Goal: Use online tool/utility: Utilize a website feature to perform a specific function

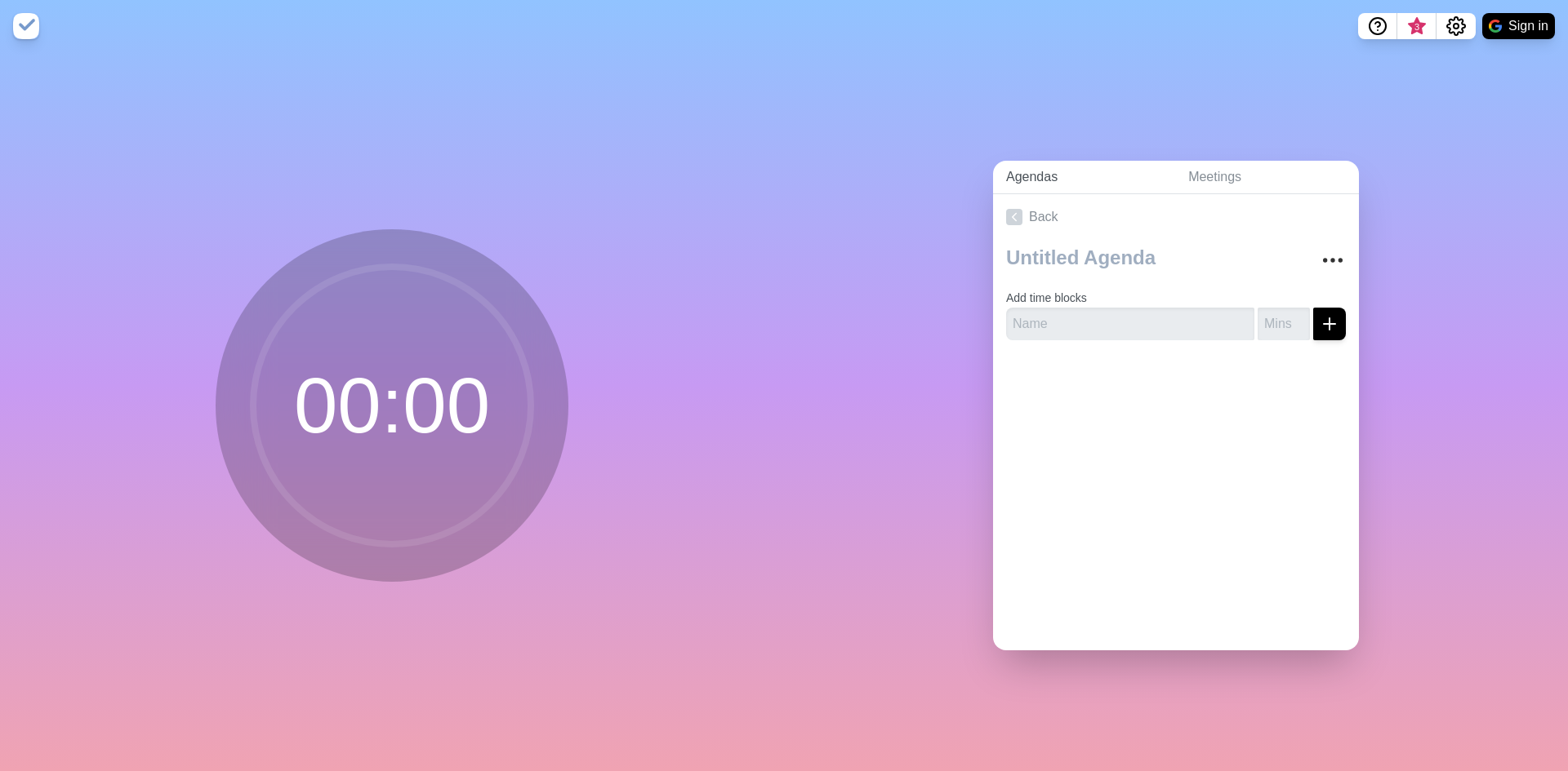
click at [1030, 172] on link "Agendas" at bounding box center [1083, 177] width 182 height 34
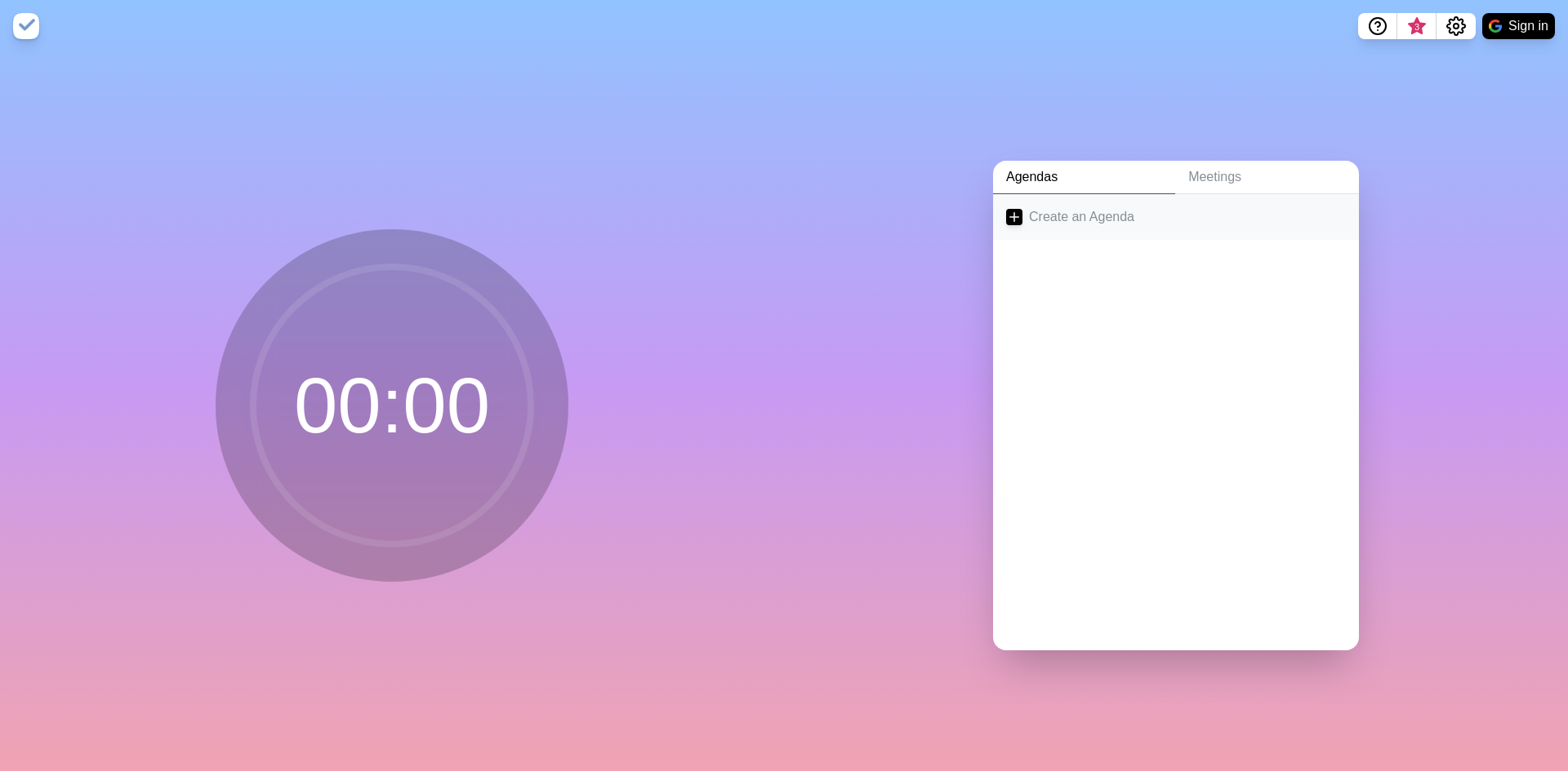
click at [1137, 220] on link "Create an Agenda" at bounding box center [1176, 217] width 366 height 46
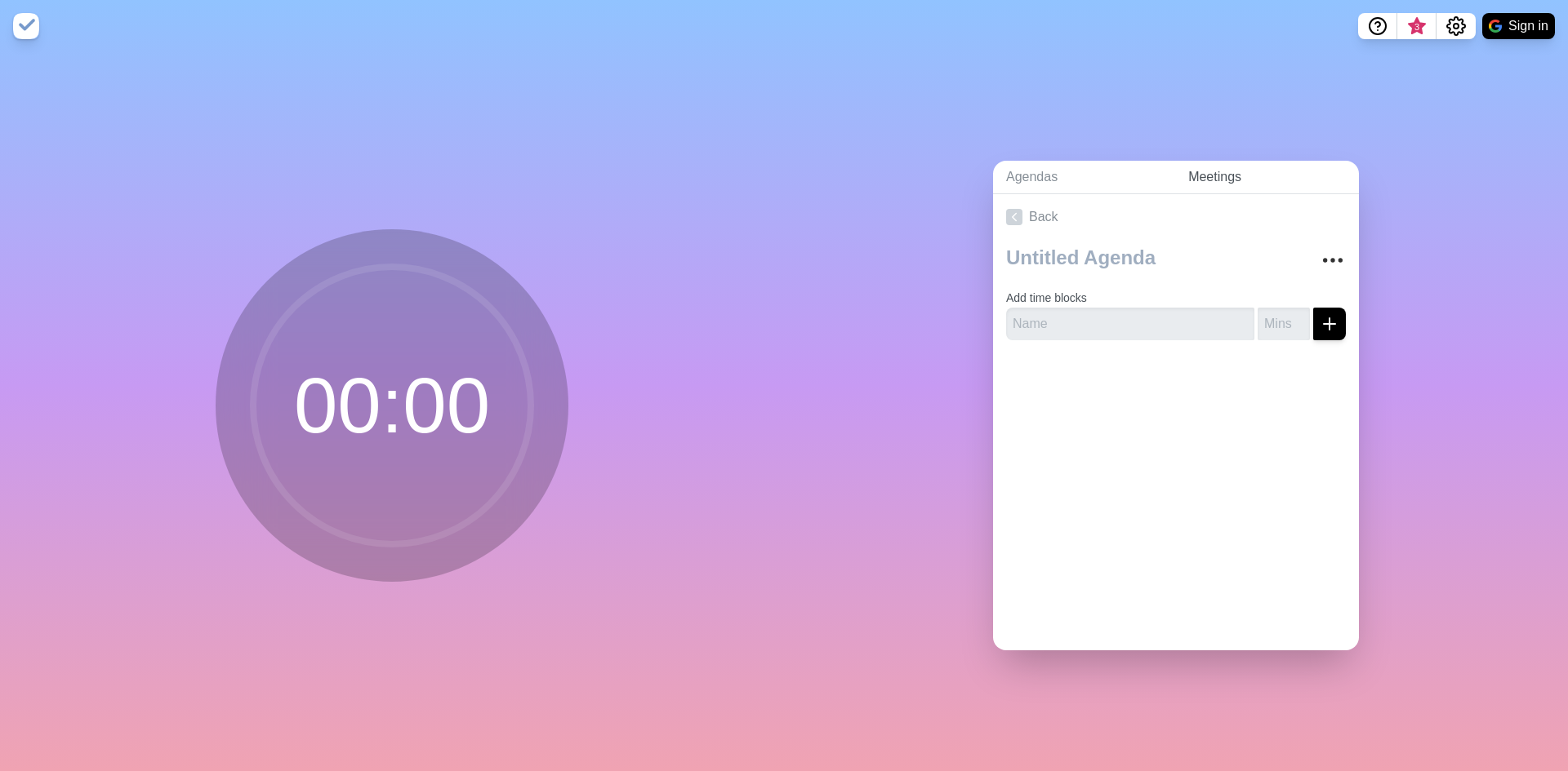
click at [1227, 164] on link "Meetings" at bounding box center [1266, 177] width 184 height 34
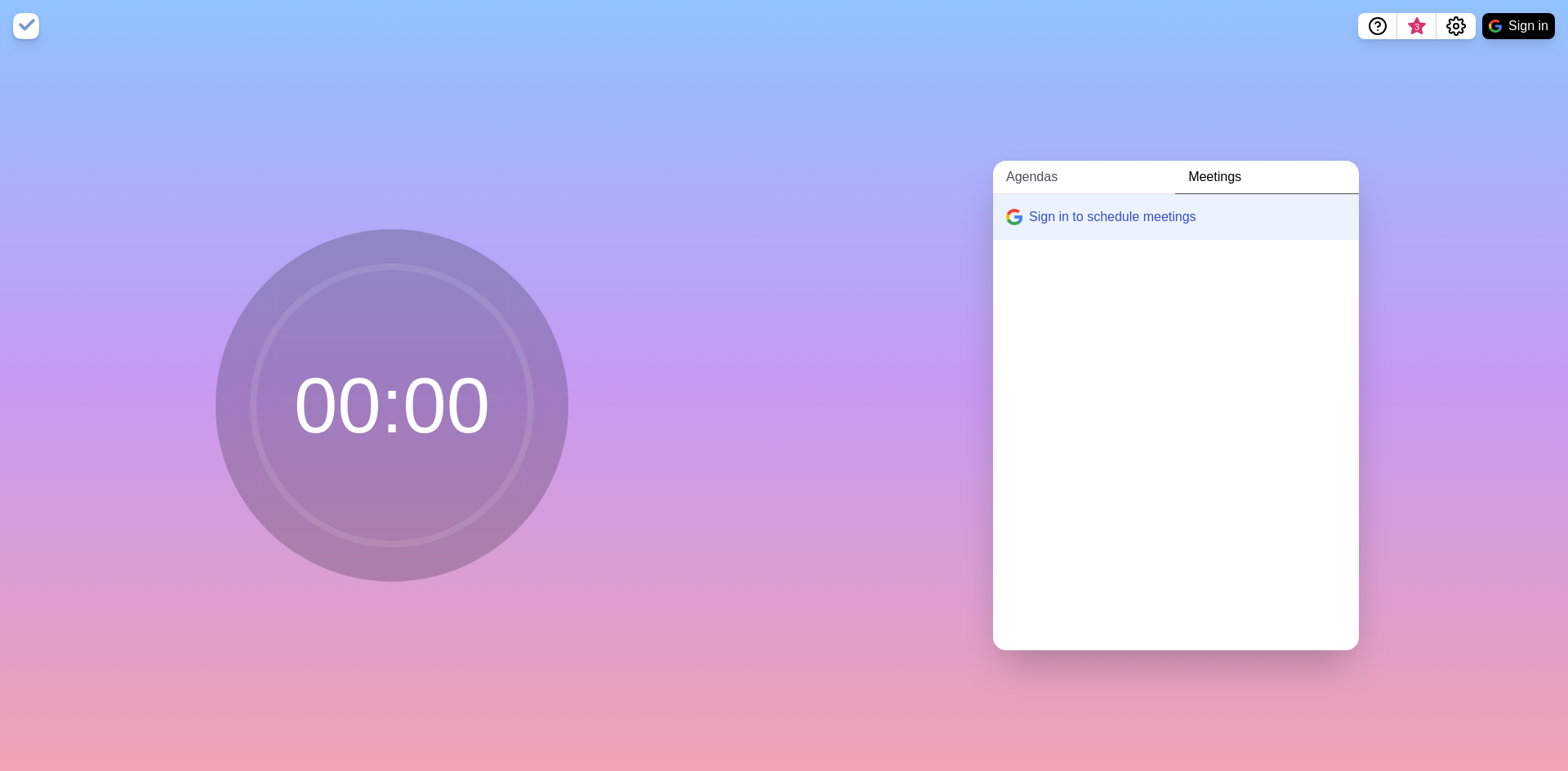
click at [1034, 168] on link "Agendas" at bounding box center [1083, 177] width 182 height 34
click at [1095, 214] on link "Create an Agenda" at bounding box center [1176, 217] width 366 height 46
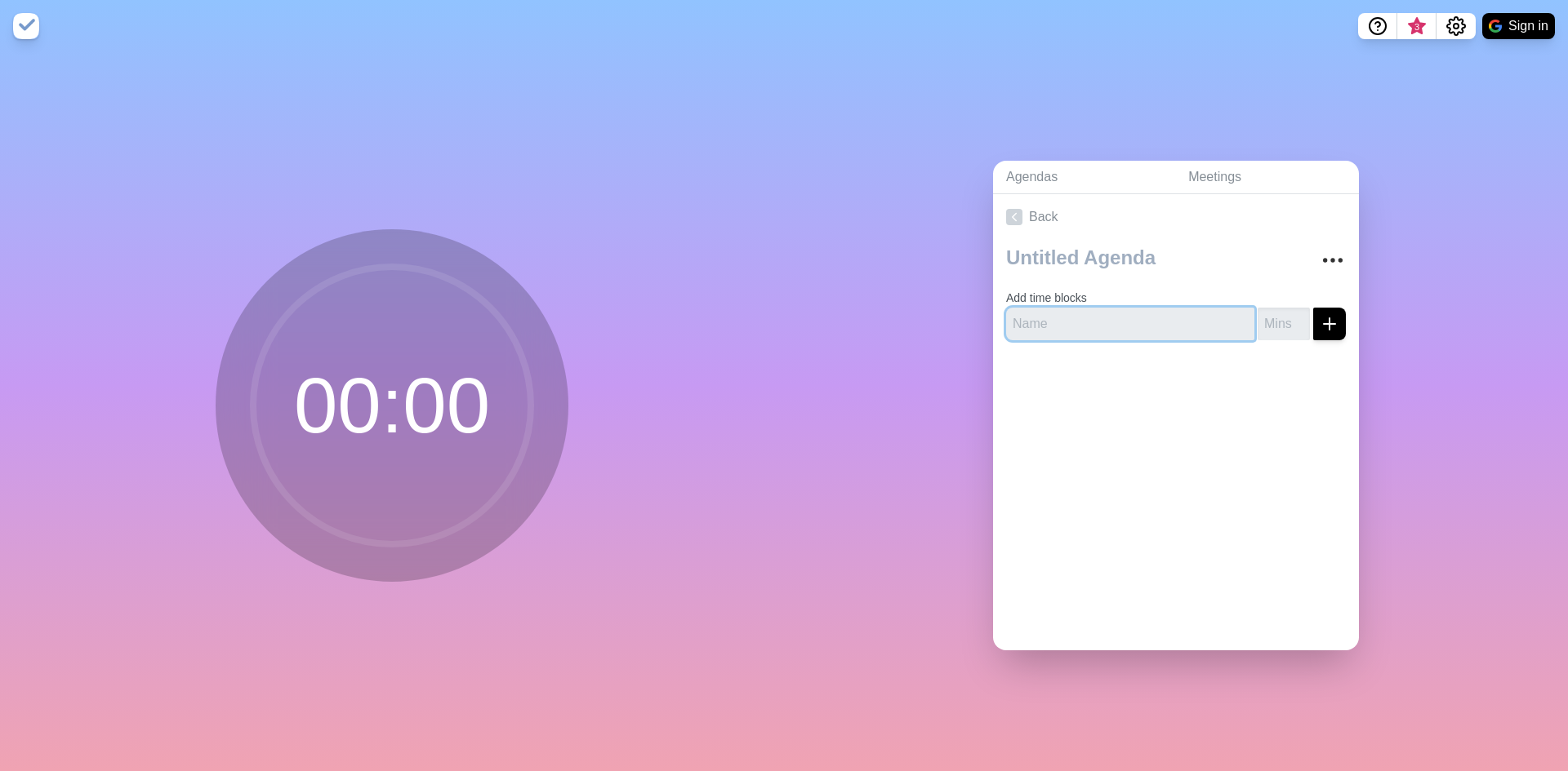
click at [1126, 315] on input "text" at bounding box center [1130, 324] width 248 height 33
click at [1320, 323] on icon "submit" at bounding box center [1329, 324] width 20 height 20
click at [1048, 309] on input "text" at bounding box center [1130, 324] width 248 height 33
type input "Person 1"
click at [1313, 308] on button "submit" at bounding box center [1329, 324] width 33 height 33
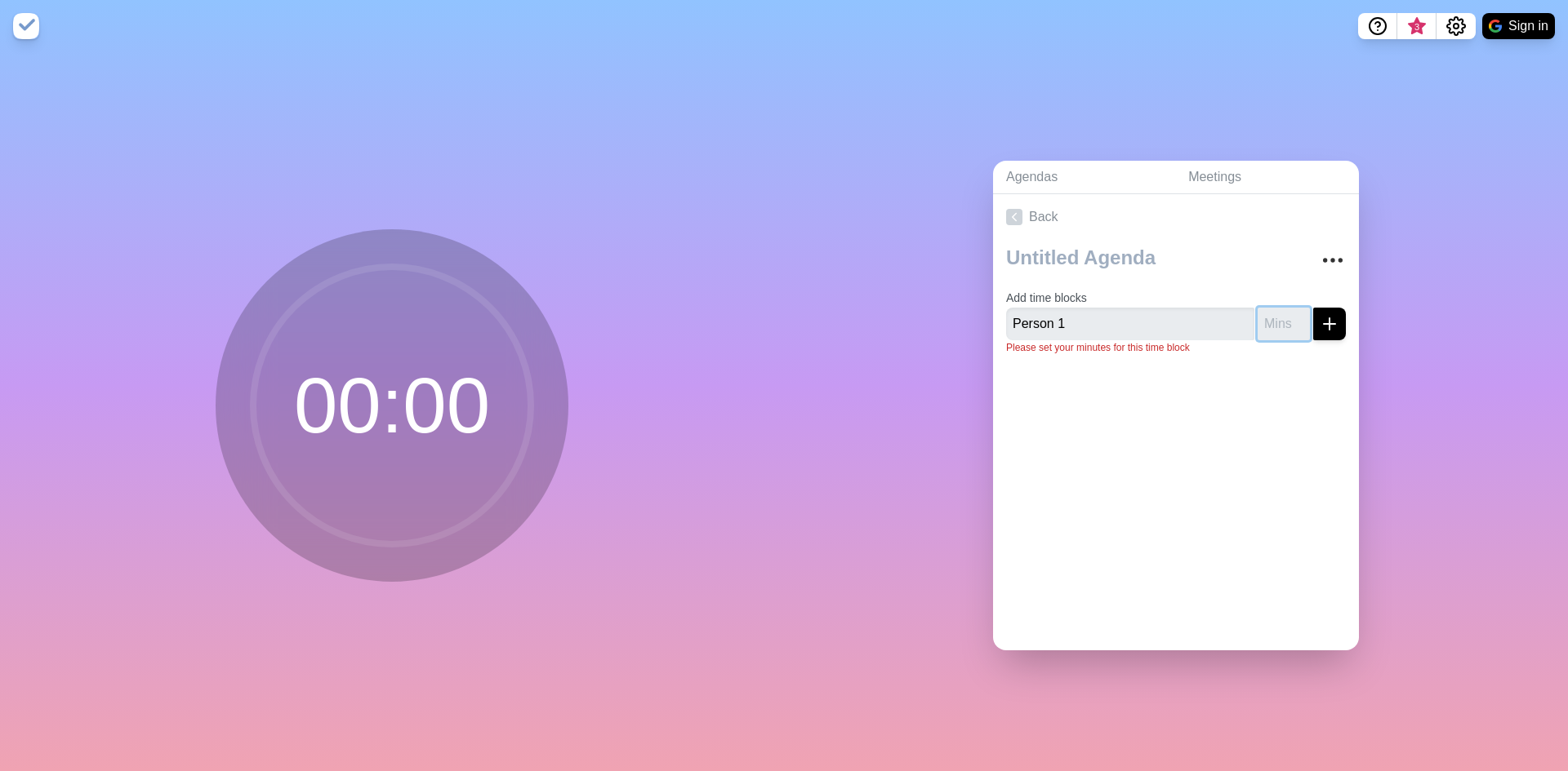
click at [1313, 308] on button "submit" at bounding box center [1329, 324] width 33 height 33
type input "1"
click at [1313, 308] on button "submit" at bounding box center [1329, 324] width 33 height 33
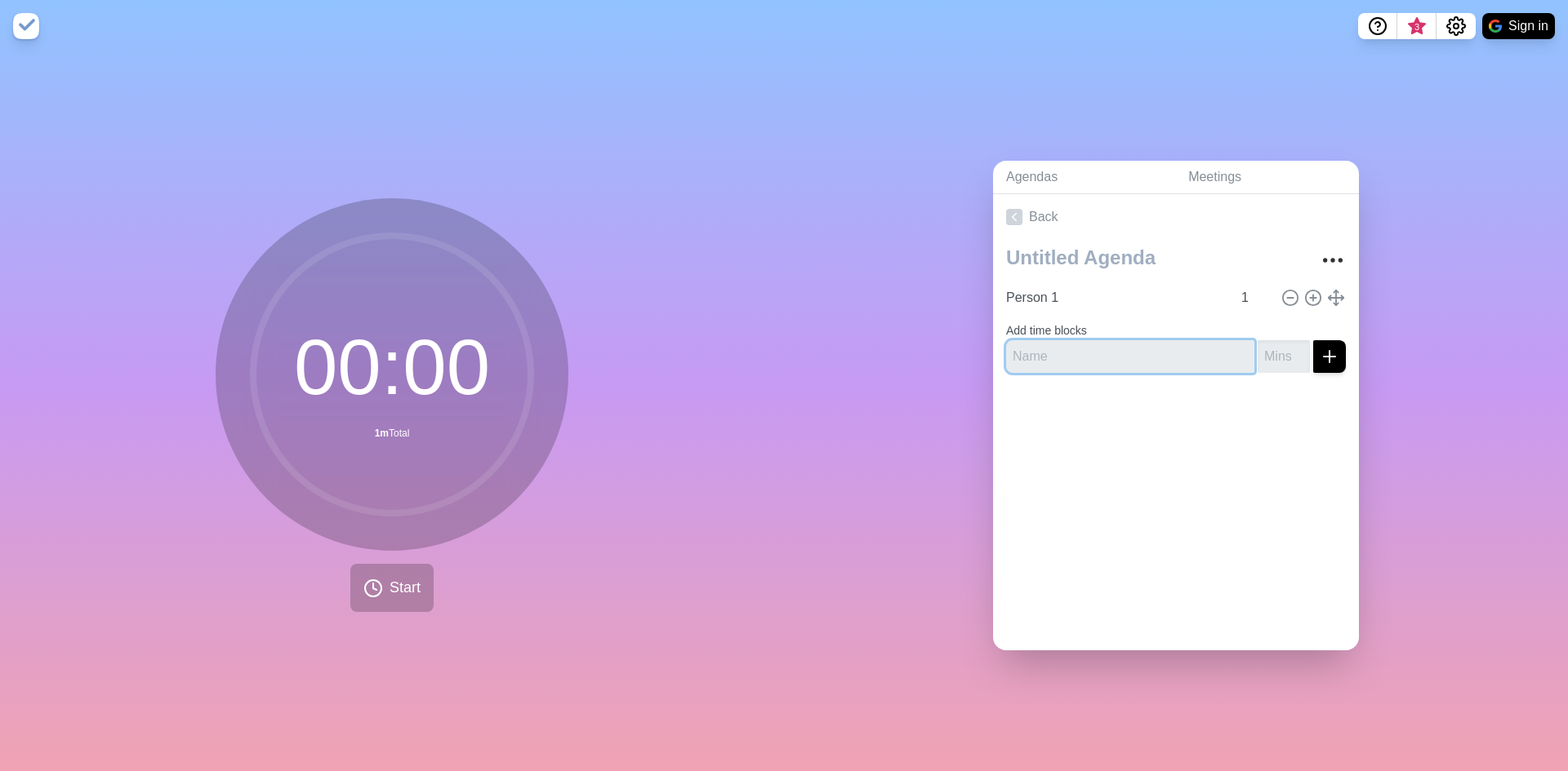
click at [1046, 351] on input "text" at bounding box center [1130, 357] width 248 height 33
type input "Person 2"
click at [1313, 341] on button "submit" at bounding box center [1329, 357] width 33 height 33
type input "1"
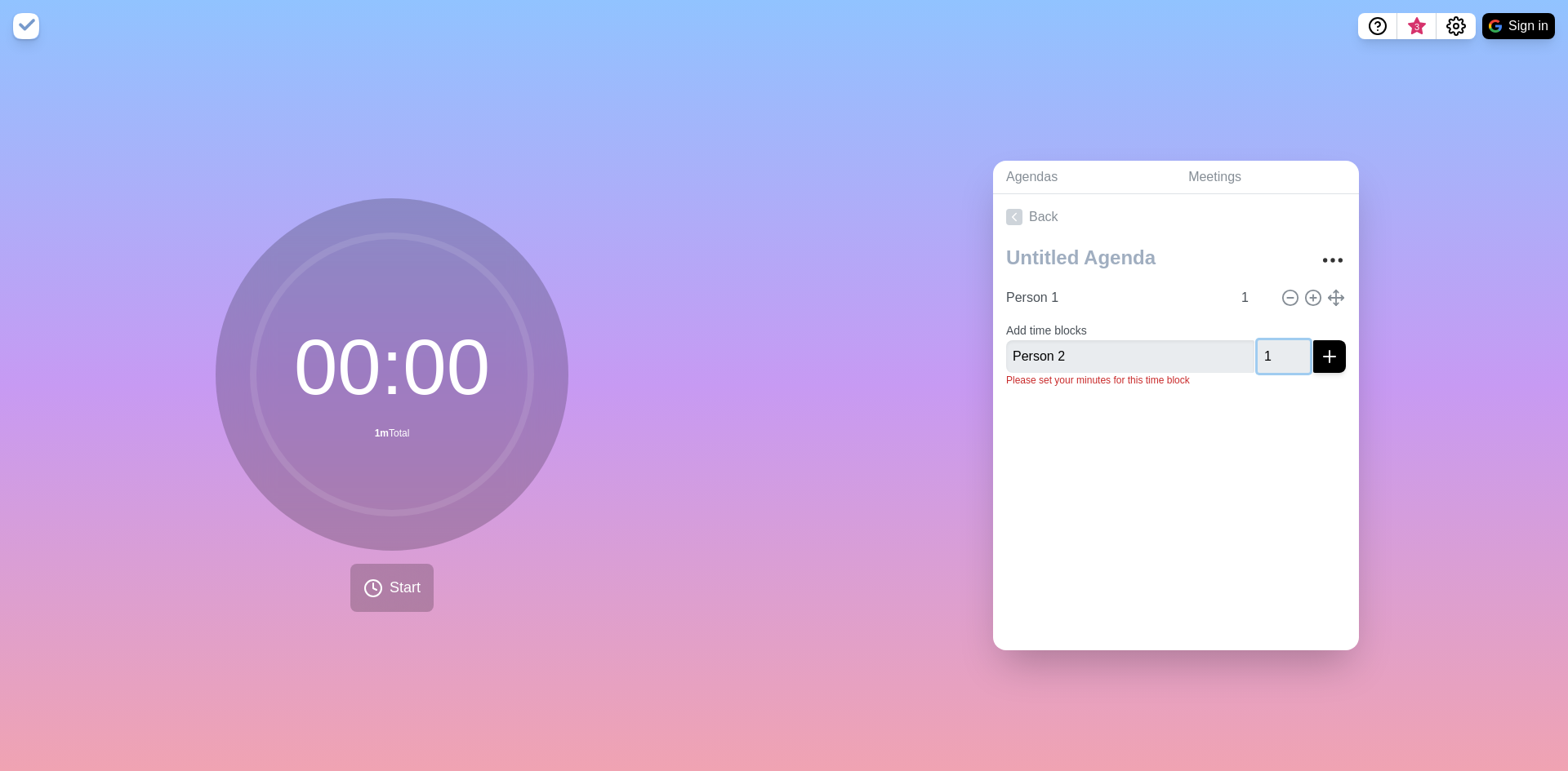
click at [1313, 341] on button "submit" at bounding box center [1329, 357] width 33 height 33
type input "Person 3"
type input "1"
click at [1313, 354] on button "submit" at bounding box center [1329, 370] width 33 height 33
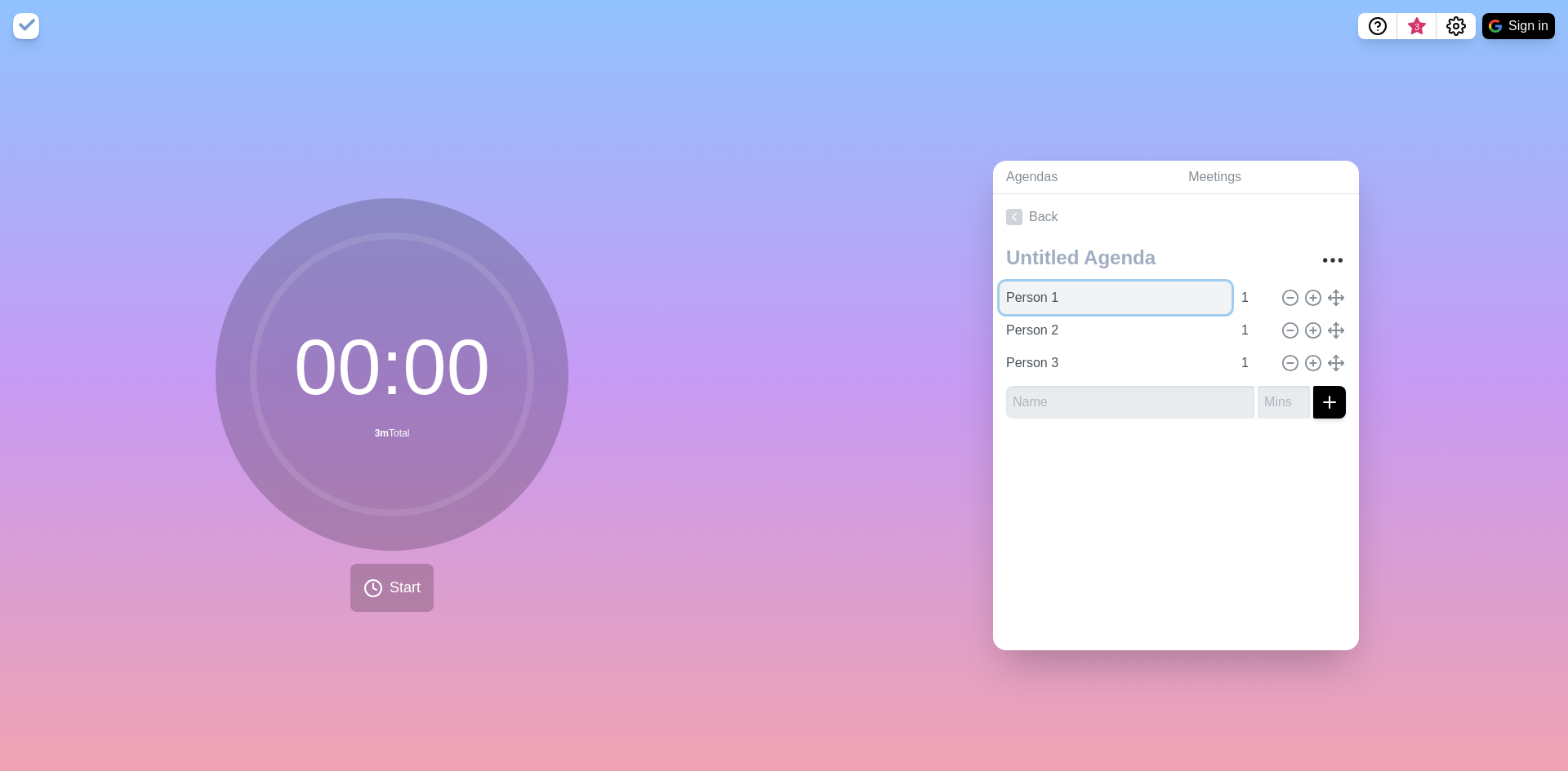
click at [1085, 299] on input "Person 1" at bounding box center [1115, 298] width 232 height 33
click at [410, 586] on span "Start" at bounding box center [404, 588] width 31 height 22
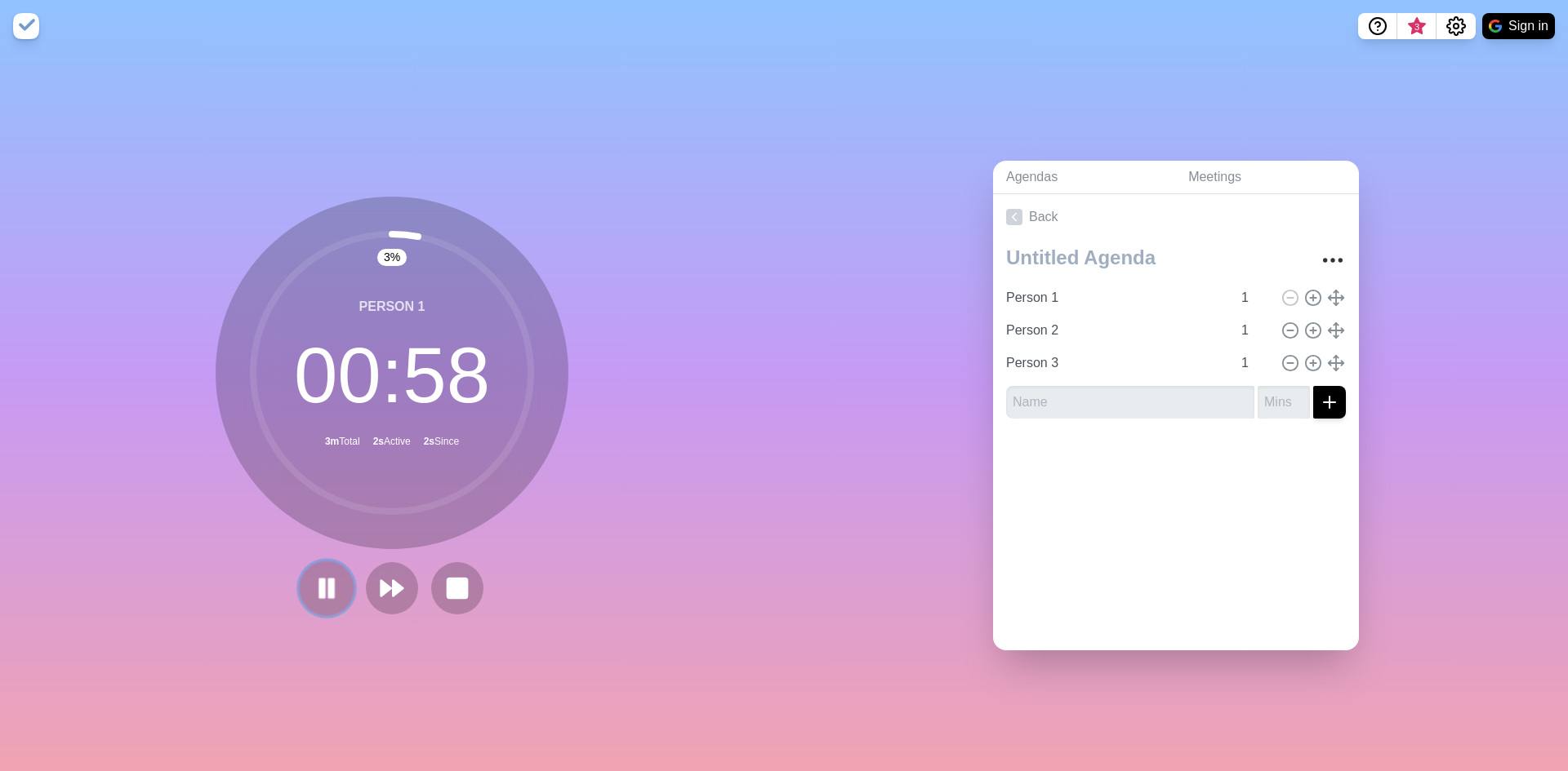
click at [329, 585] on rect at bounding box center [331, 587] width 5 height 18
click at [337, 583] on button at bounding box center [326, 588] width 55 height 55
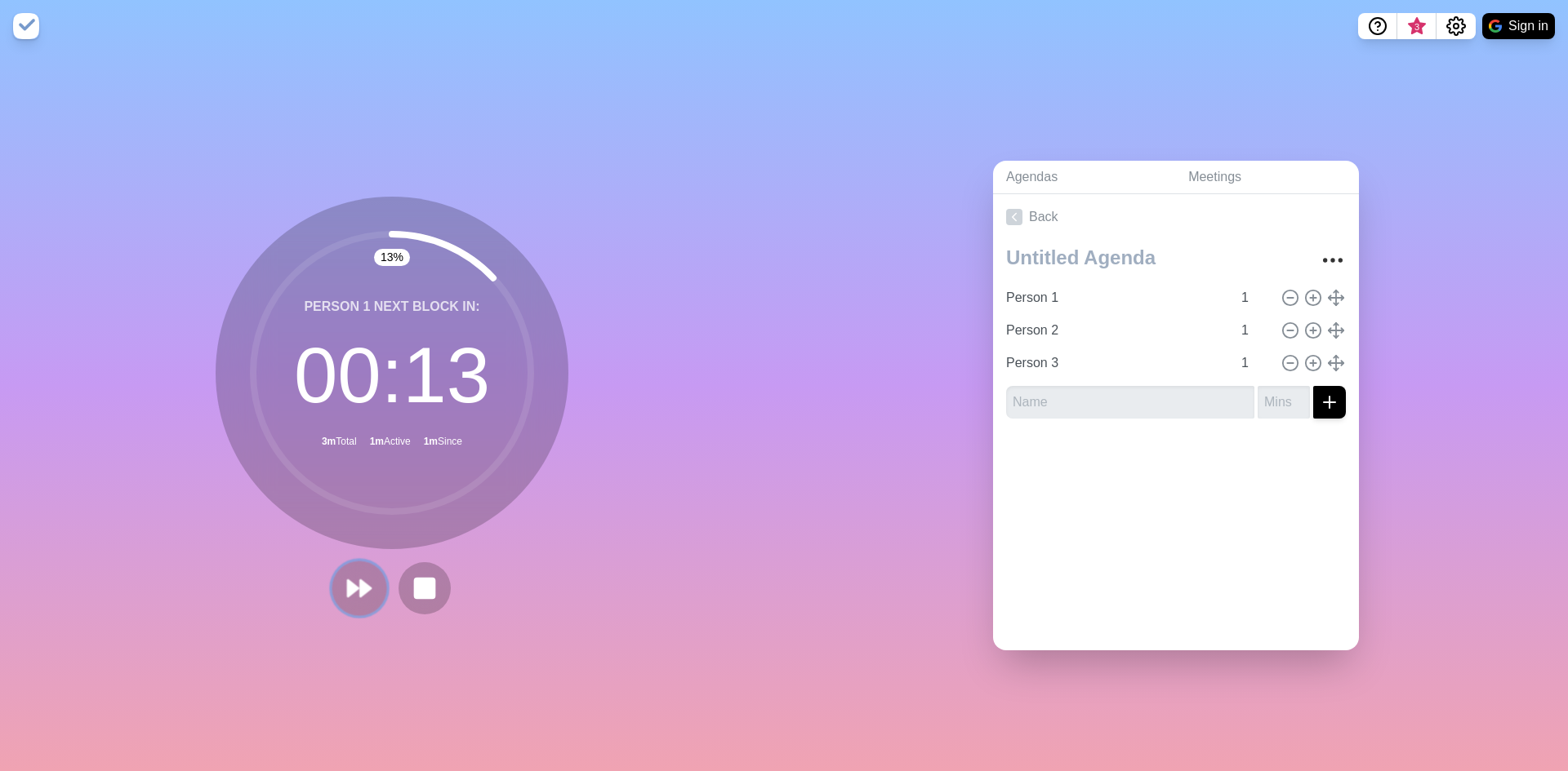
click at [346, 592] on icon at bounding box center [360, 589] width 28 height 28
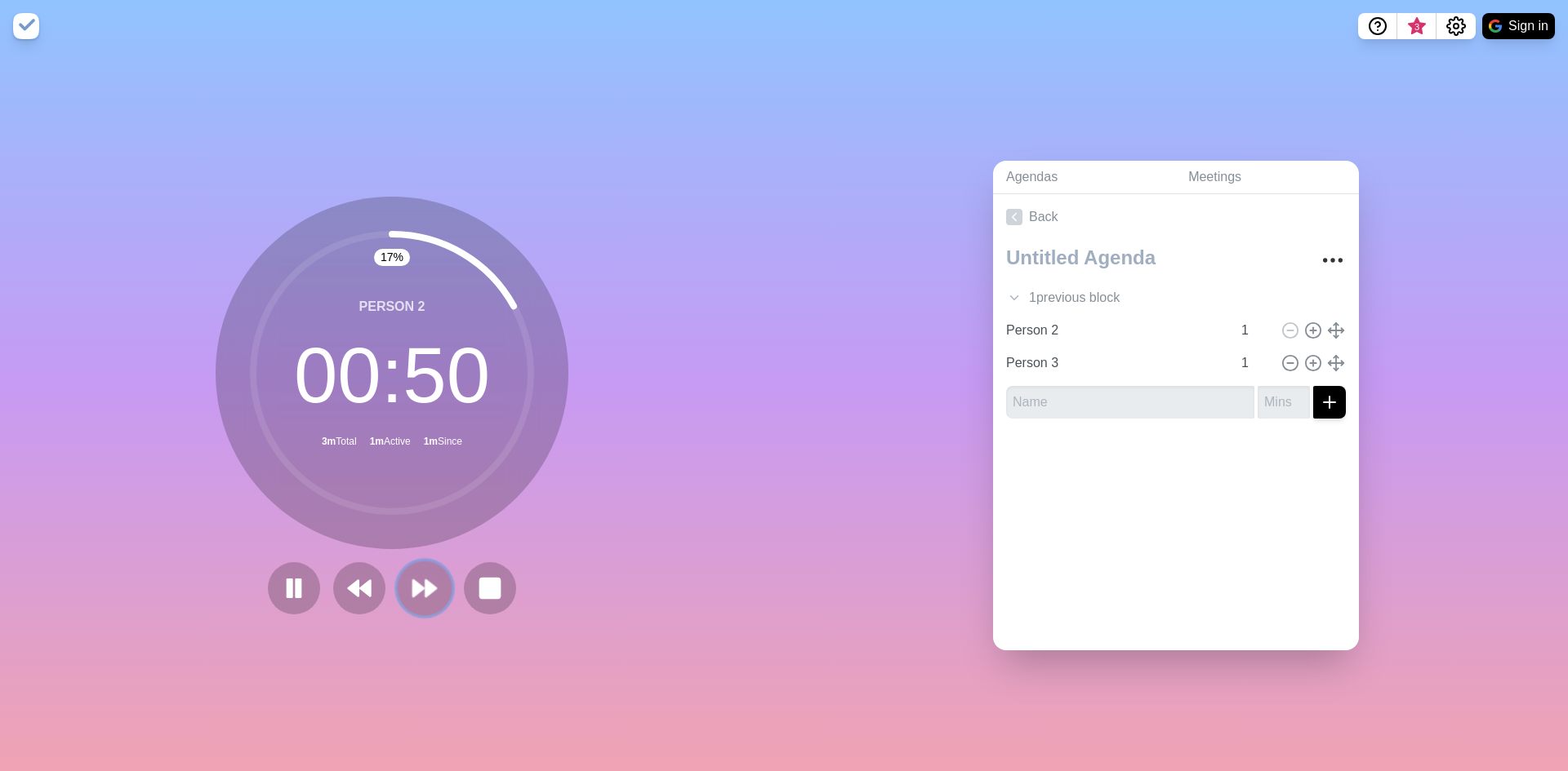
click at [413, 588] on icon at bounding box center [425, 589] width 28 height 28
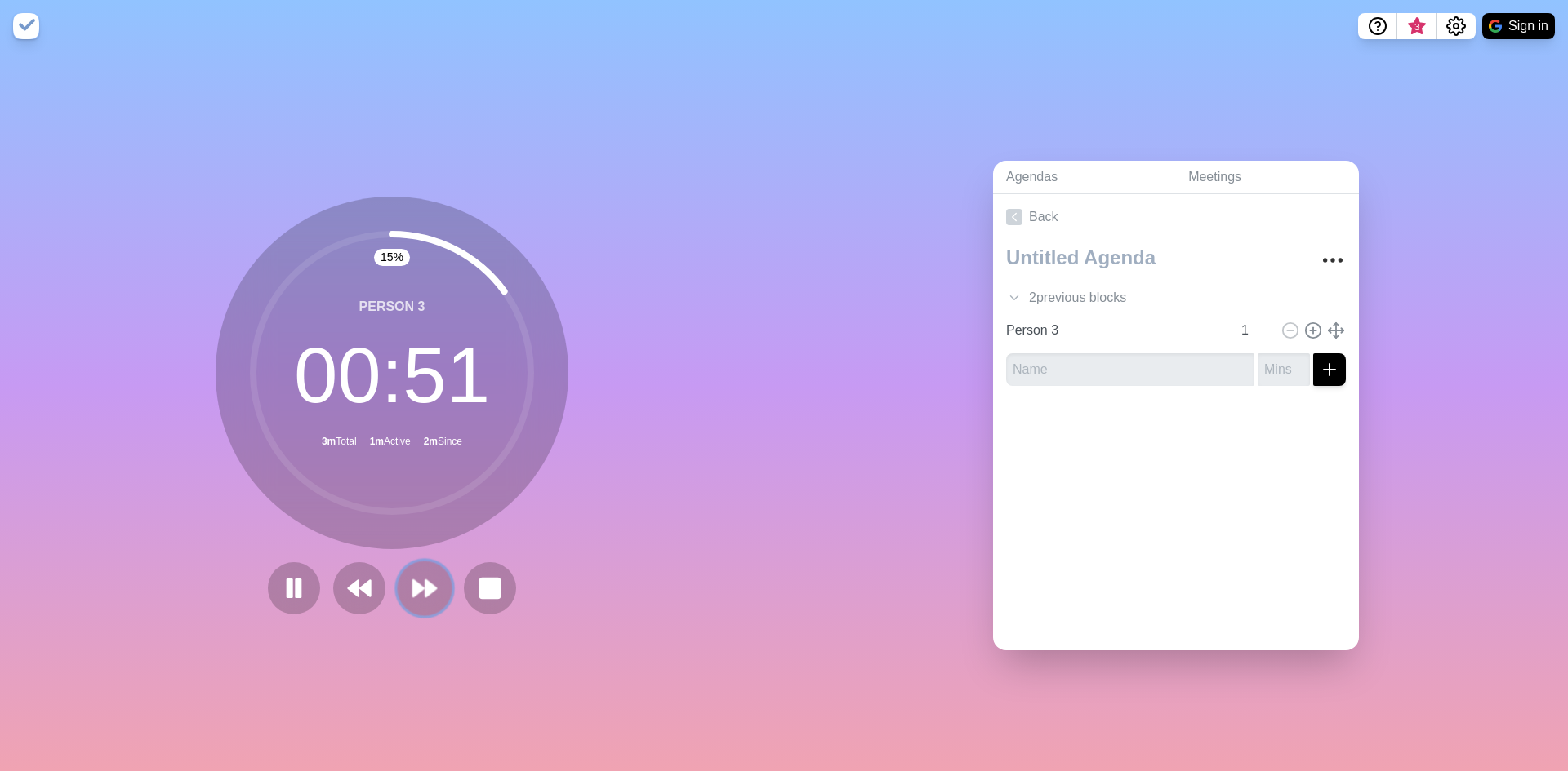
click at [413, 585] on polygon at bounding box center [417, 588] width 10 height 16
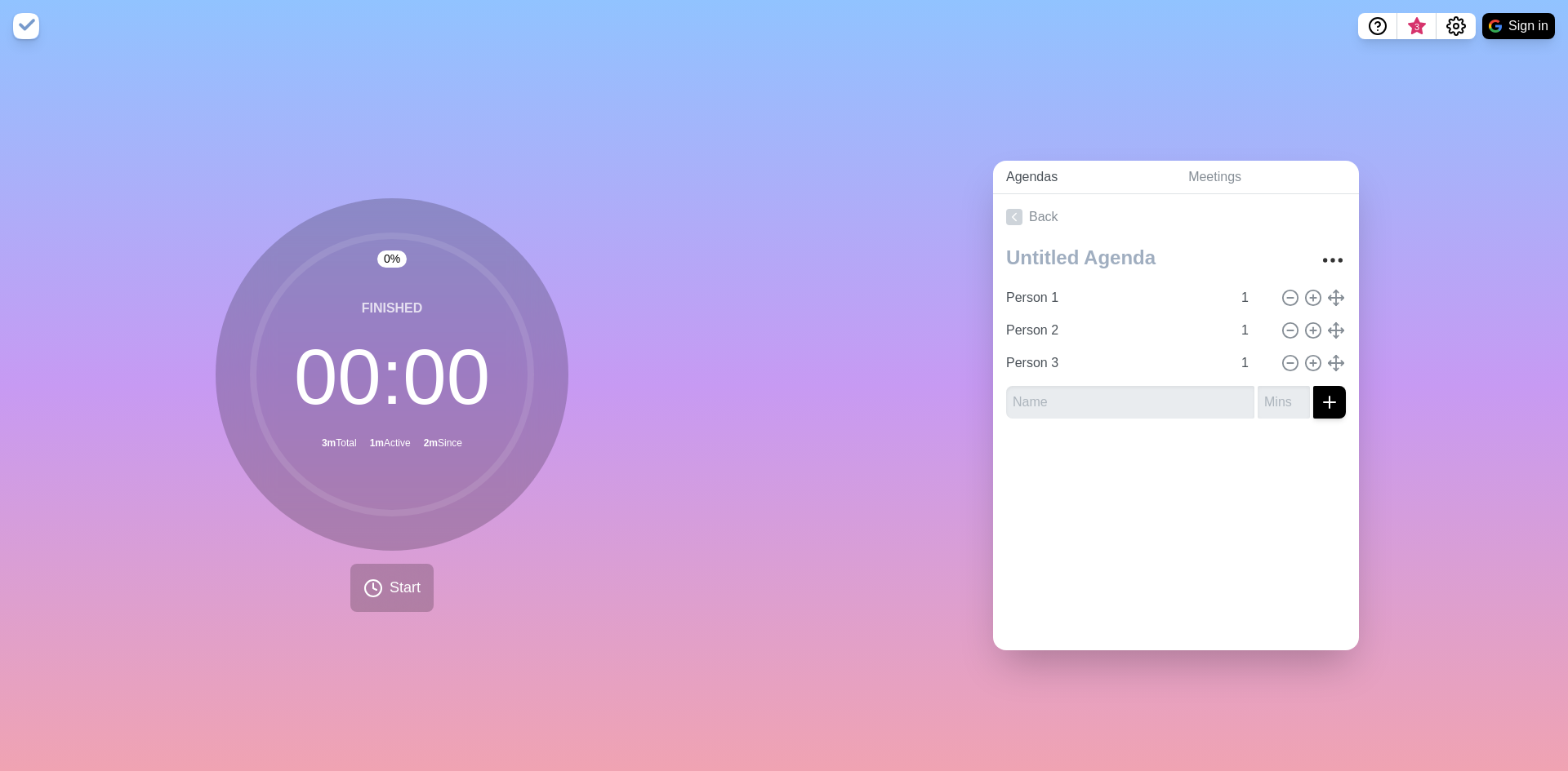
click at [1024, 177] on link "Agendas" at bounding box center [1083, 177] width 182 height 34
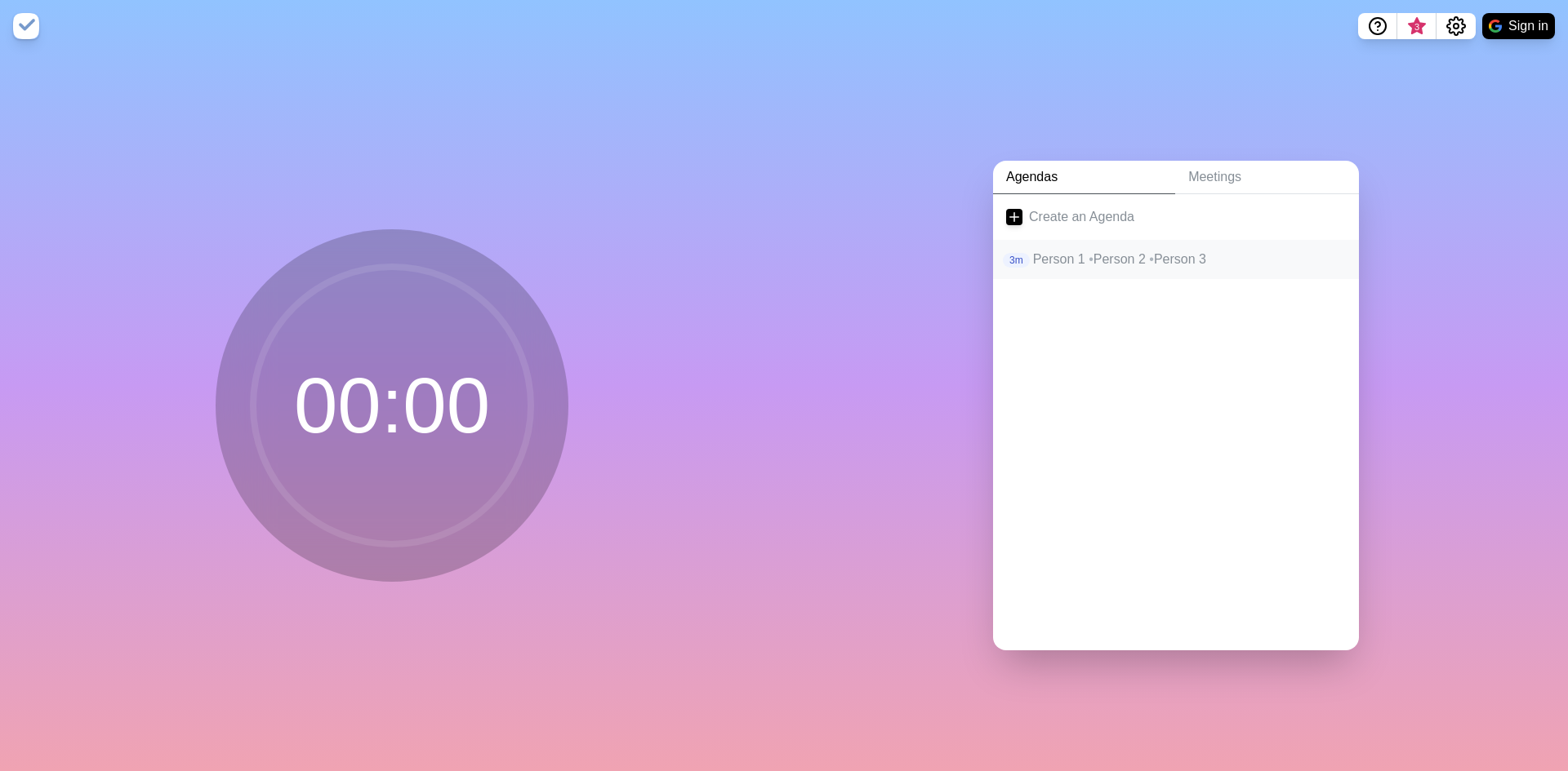
click at [1151, 252] on p "Person 1 • Person 2 • Person 3" at bounding box center [1189, 259] width 313 height 20
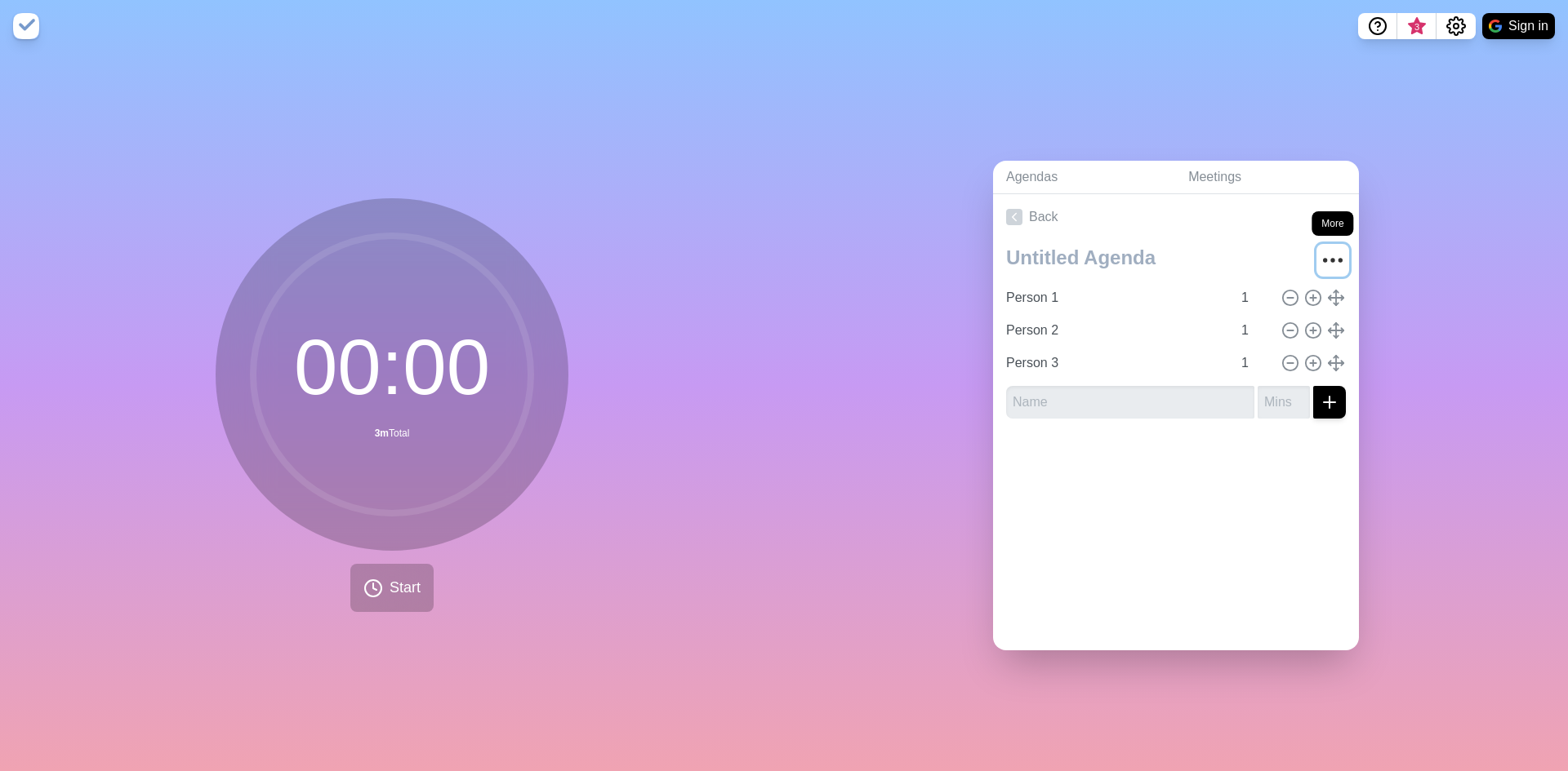
click at [1323, 253] on icon "More" at bounding box center [1333, 260] width 26 height 26
click at [1339, 259] on circle "More" at bounding box center [1340, 260] width 3 height 3
click at [1203, 178] on link "Meetings" at bounding box center [1266, 177] width 184 height 34
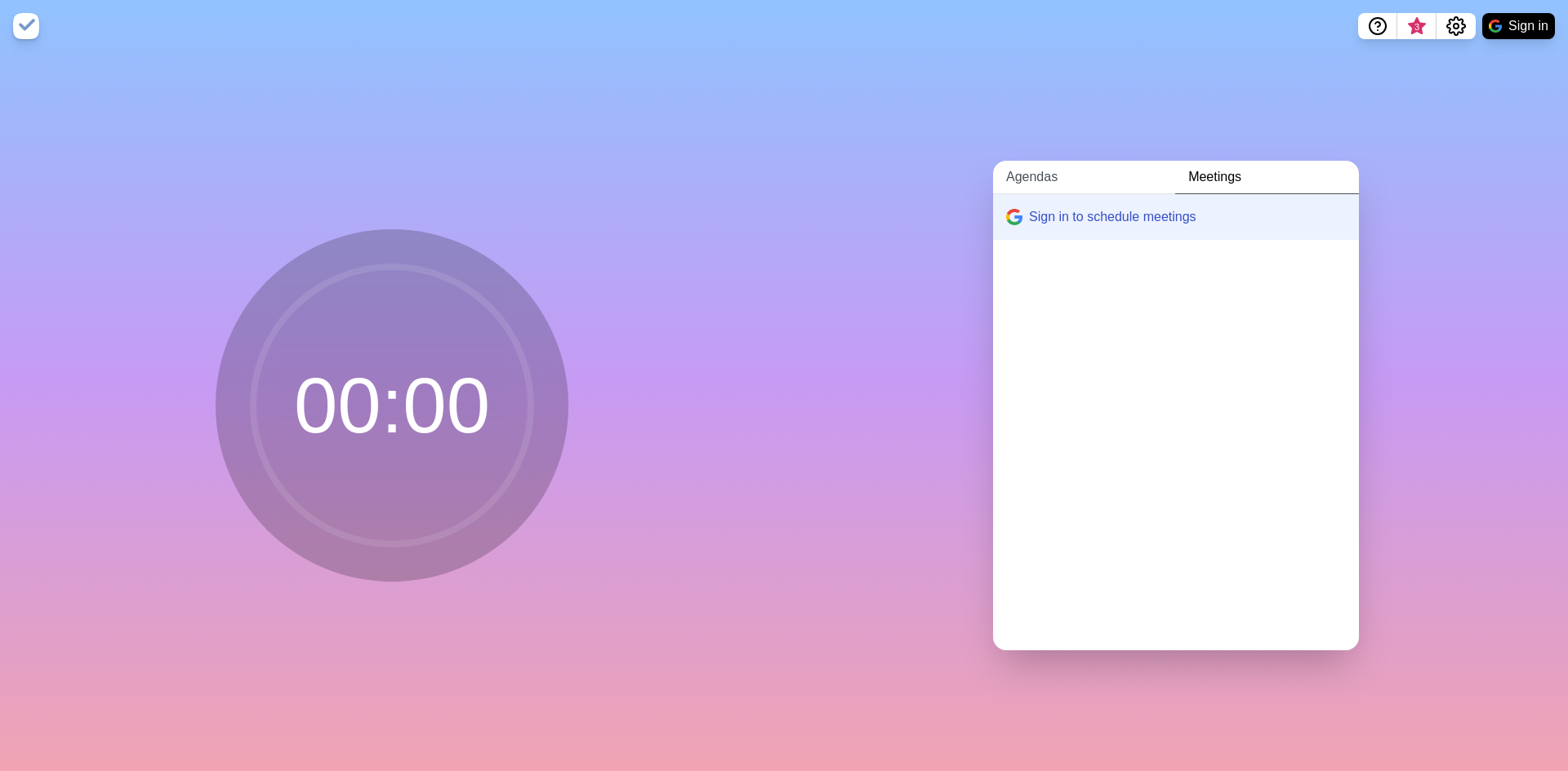
click at [1077, 181] on link "Agendas" at bounding box center [1083, 177] width 182 height 34
